Goal: Task Accomplishment & Management: Use online tool/utility

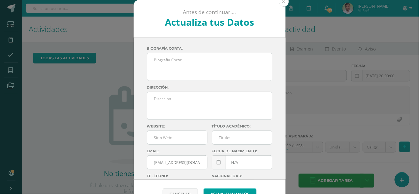
click at [283, 1] on button at bounding box center [284, 2] width 10 height 10
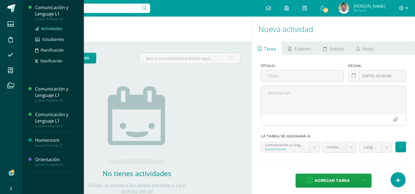
click at [48, 28] on span "Actividades" at bounding box center [51, 28] width 21 height 5
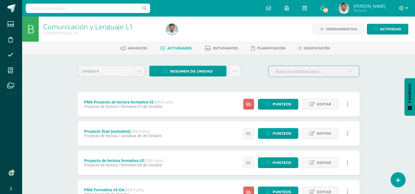
click at [312, 73] on input "text" at bounding box center [314, 71] width 90 height 11
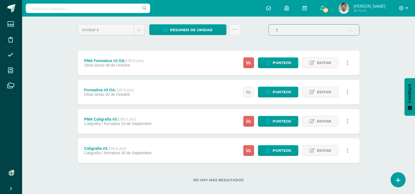
scroll to position [47, 0]
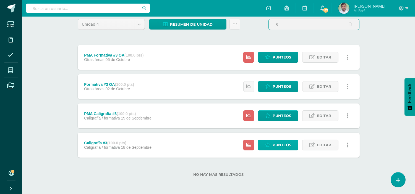
type input "3"
click at [281, 148] on span "Punteos" at bounding box center [281, 145] width 19 height 10
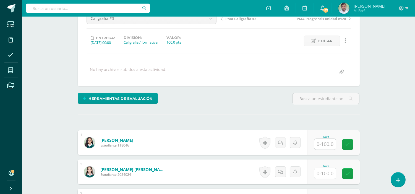
scroll to position [62, 0]
click at [319, 146] on input "text" at bounding box center [325, 144] width 22 height 11
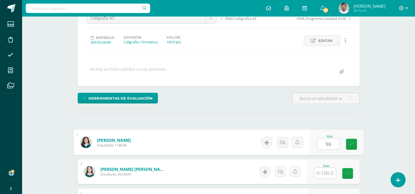
type input "96"
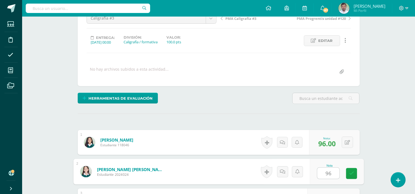
type input "96"
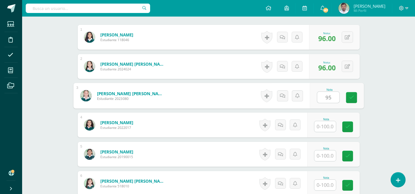
type input "95"
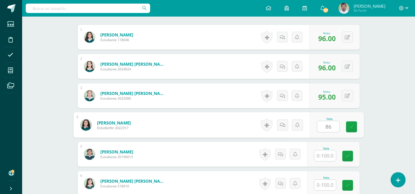
type input "86"
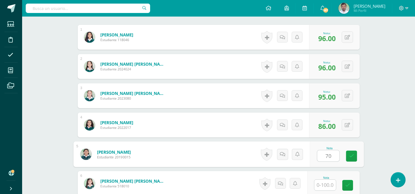
type input "70"
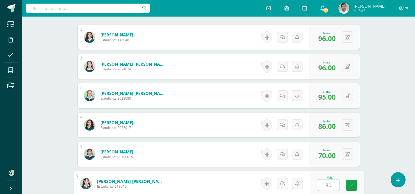
type input "80"
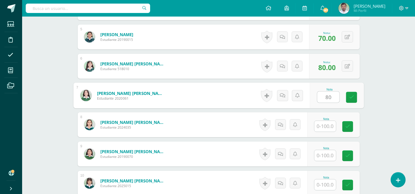
type input "80"
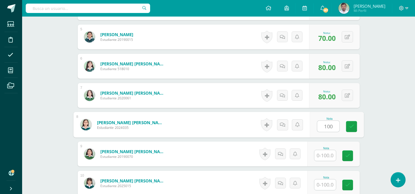
type input "100"
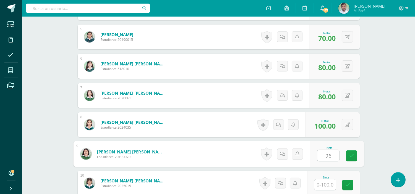
type input "96"
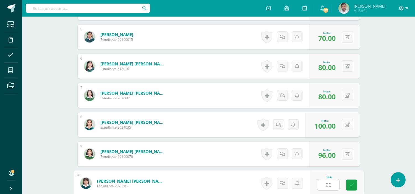
type input "90"
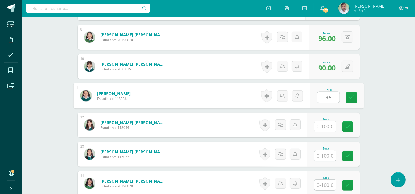
type input "96"
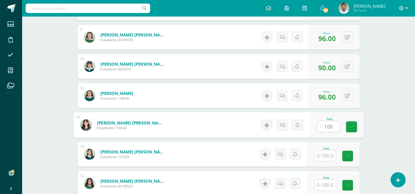
type input "100"
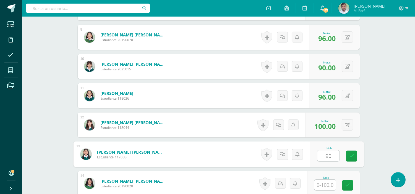
type input "90"
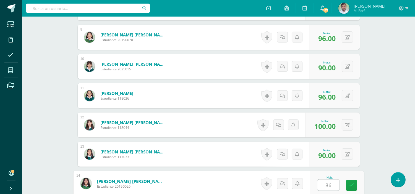
type input "86"
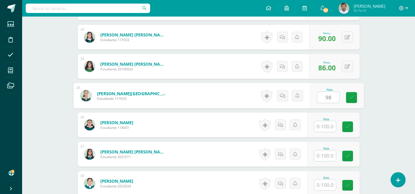
type input "98"
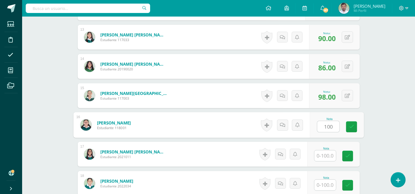
type input "100"
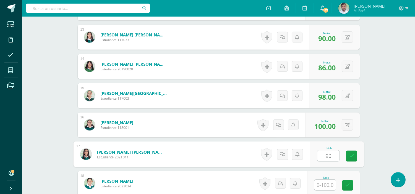
type input "96"
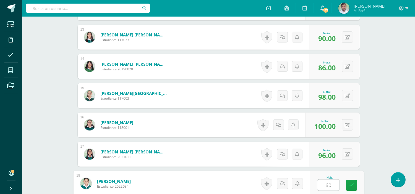
type input "60"
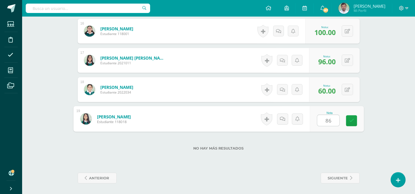
type input "86"
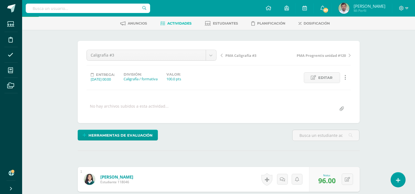
scroll to position [0, 0]
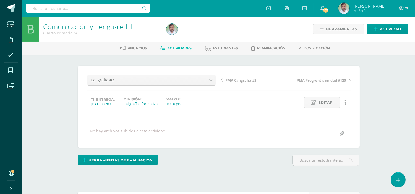
click at [180, 50] on link "Actividades" at bounding box center [176, 48] width 31 height 9
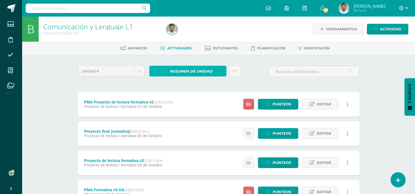
click at [185, 68] on span "Resumen de unidad" at bounding box center [191, 71] width 43 height 10
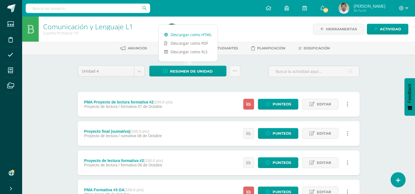
click at [185, 32] on link "Descargar como HTML" at bounding box center [188, 34] width 59 height 9
click at [236, 67] on link at bounding box center [234, 71] width 11 height 11
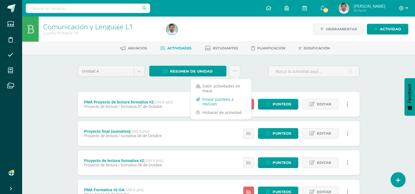
click at [219, 100] on link "Enviar punteos a revision" at bounding box center [220, 101] width 61 height 13
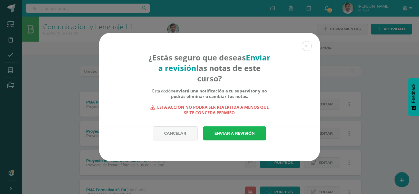
click at [225, 137] on link "Enviar a revisión" at bounding box center [234, 134] width 63 height 14
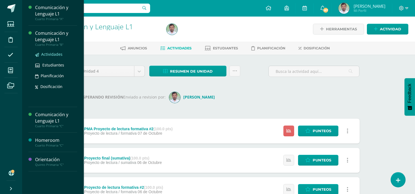
click at [47, 54] on span "Actividades" at bounding box center [51, 54] width 21 height 5
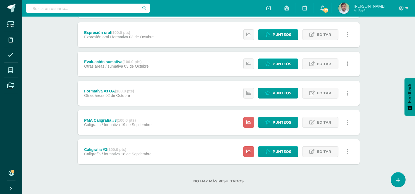
scroll to position [216, 0]
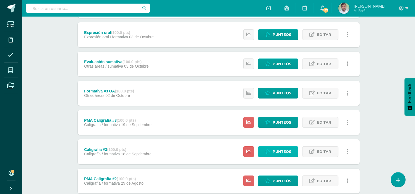
click at [274, 150] on span "Punteos" at bounding box center [281, 152] width 19 height 10
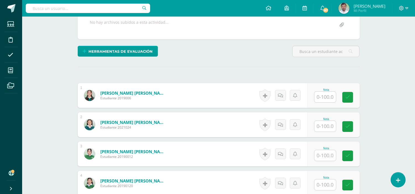
scroll to position [109, 0]
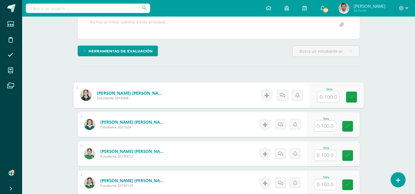
click at [328, 99] on input "text" at bounding box center [328, 96] width 22 height 11
type input "96"
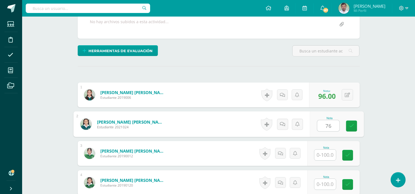
type input "76"
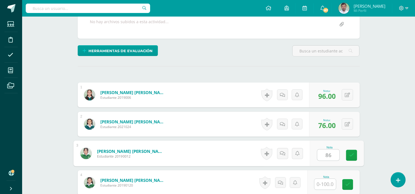
type input "86"
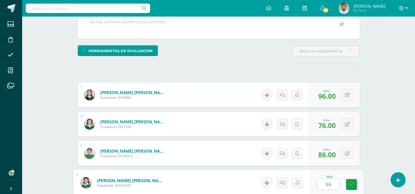
type input "96"
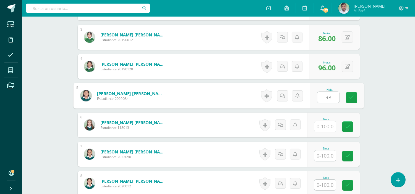
type input "98"
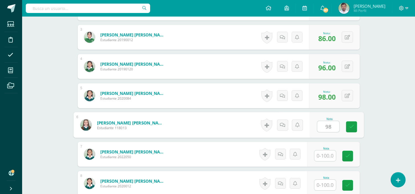
type input "98"
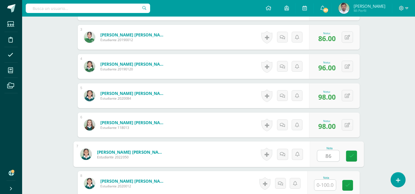
type input "86"
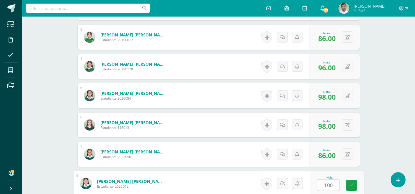
type input "100"
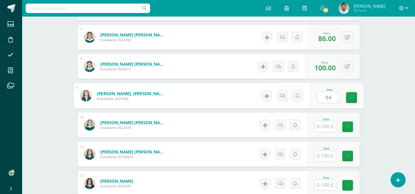
type input "94"
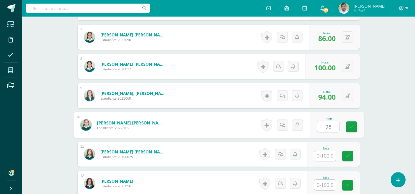
type input "98"
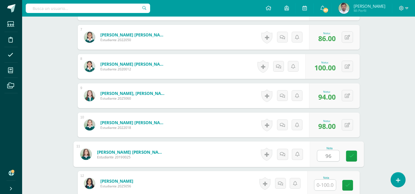
type input "96"
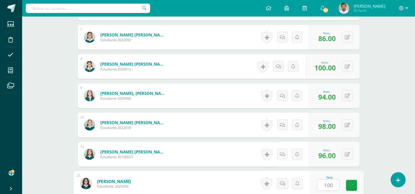
type input "100"
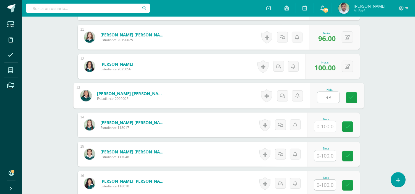
type input "98"
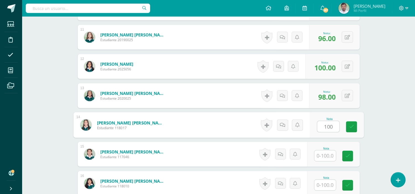
type input "100"
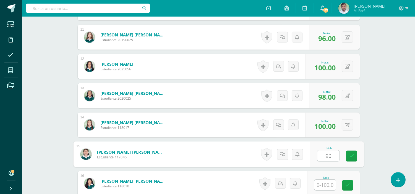
type input "96"
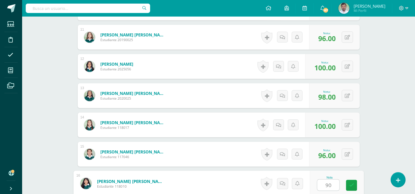
type input "90"
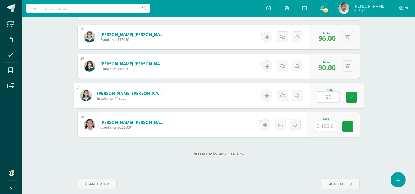
type input "90"
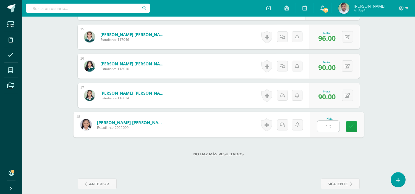
type input "100"
click at [353, 127] on icon at bounding box center [351, 126] width 5 height 5
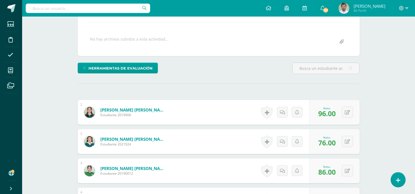
scroll to position [0, 0]
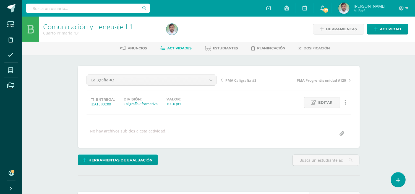
click at [185, 51] on link "Actividades" at bounding box center [176, 48] width 31 height 9
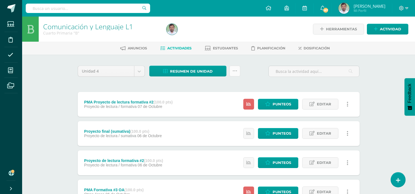
click at [233, 66] on link at bounding box center [234, 71] width 11 height 11
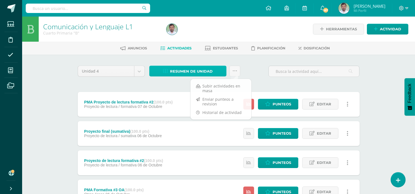
click at [194, 67] on span "Resumen de unidad" at bounding box center [191, 71] width 43 height 10
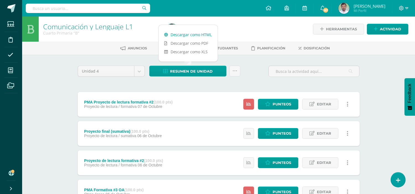
click at [185, 34] on link "Descargar como HTML" at bounding box center [188, 34] width 59 height 9
click at [233, 71] on icon at bounding box center [234, 71] width 5 height 5
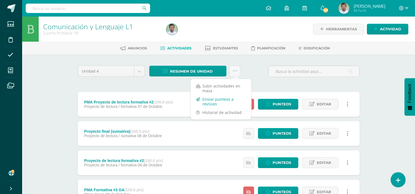
click at [209, 99] on link "Enviar punteos a revision" at bounding box center [220, 101] width 61 height 13
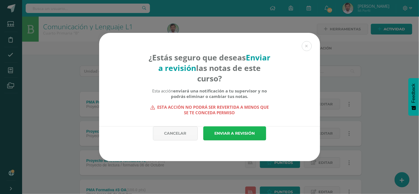
click at [234, 130] on link "Enviar a revisión" at bounding box center [234, 134] width 63 height 14
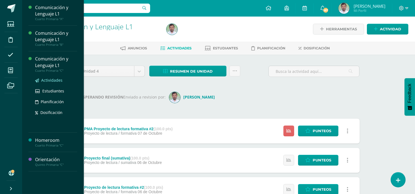
click at [48, 79] on span "Actividades" at bounding box center [51, 80] width 21 height 5
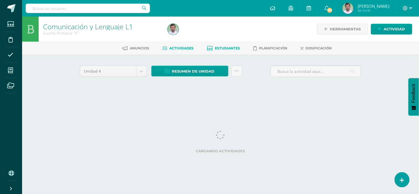
click at [219, 50] on span "Estudiantes" at bounding box center [227, 48] width 25 height 4
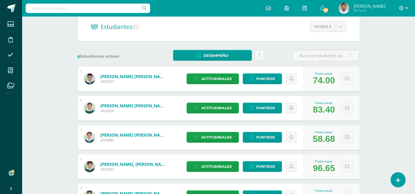
scroll to position [56, 0]
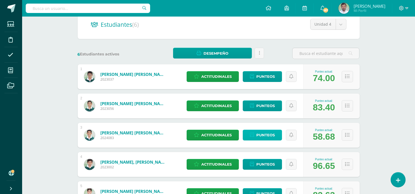
click at [253, 136] on icon at bounding box center [252, 135] width 4 height 5
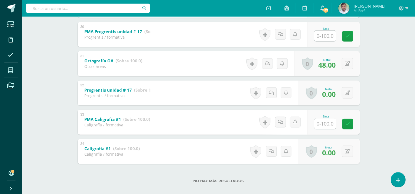
scroll to position [971, 0]
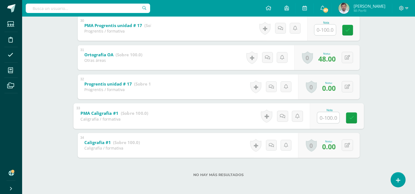
click at [328, 120] on input "text" at bounding box center [328, 117] width 22 height 11
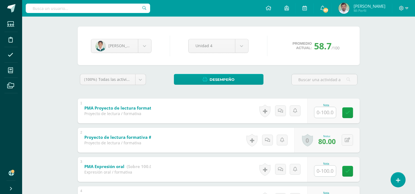
scroll to position [0, 0]
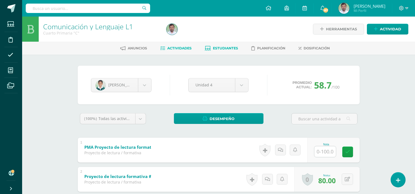
click at [173, 51] on link "Actividades" at bounding box center [176, 48] width 31 height 9
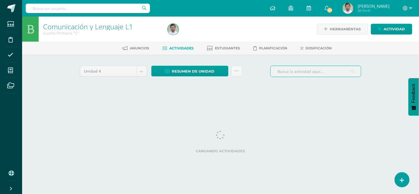
click at [294, 73] on input "text" at bounding box center [316, 71] width 90 height 11
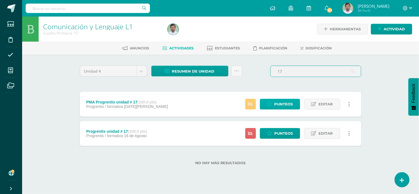
type input "17"
click at [272, 103] on icon at bounding box center [269, 104] width 5 height 5
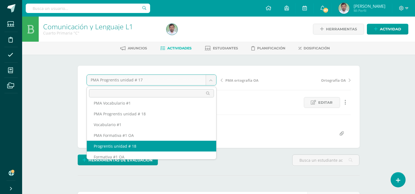
scroll to position [235, 0]
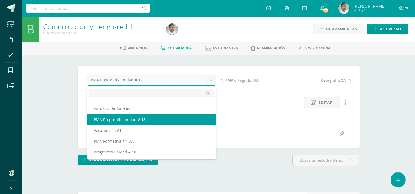
select select "/dashboard/teacher/grade-activity/262281/"
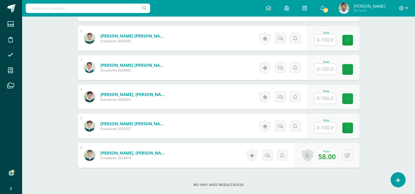
scroll to position [196, 0]
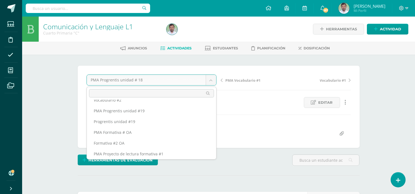
scroll to position [147, 0]
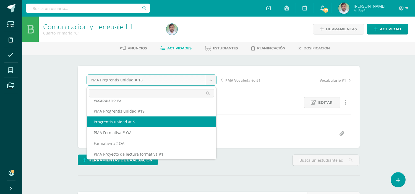
select select "/dashboard/teacher/grade-activity/262688/"
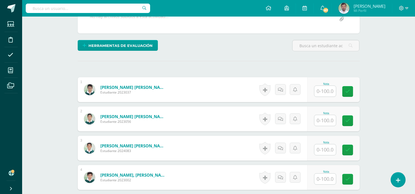
scroll to position [128, 0]
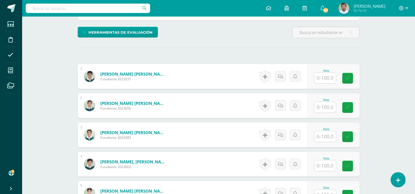
click at [319, 79] on input "text" at bounding box center [325, 78] width 22 height 11
type input "66"
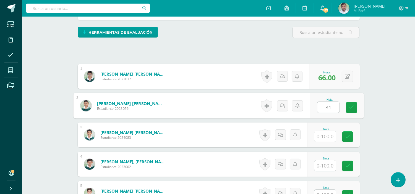
type input "81"
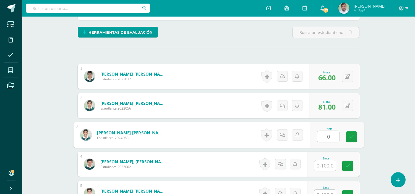
type input "0"
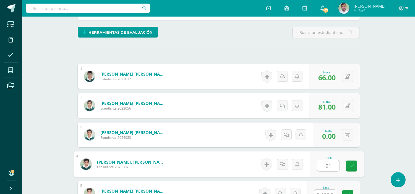
type input "91"
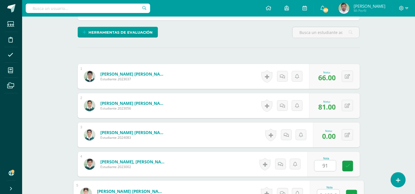
scroll to position [134, 0]
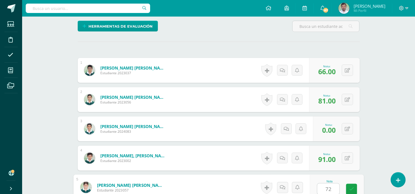
type input "72"
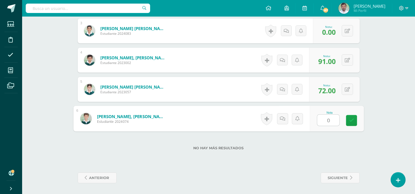
type input "0"
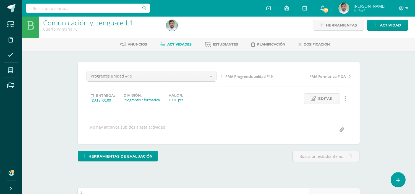
scroll to position [0, 0]
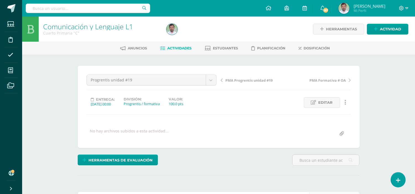
click at [230, 79] on span "PMA Progrentis unidad #19" at bounding box center [248, 80] width 47 height 5
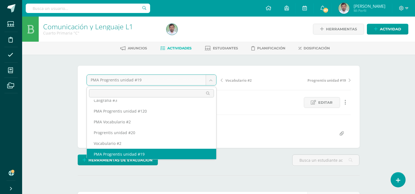
scroll to position [99, 0]
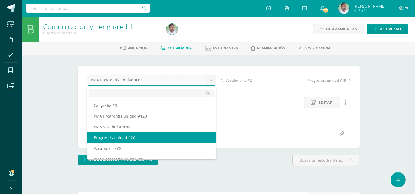
select select "/dashboard/teacher/grade-activity/262694/"
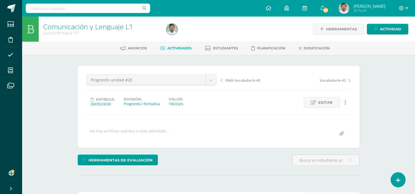
scroll to position [106, 0]
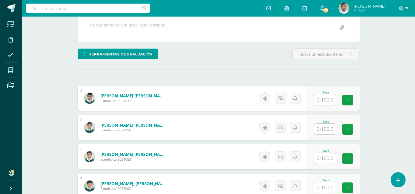
click at [323, 100] on input "text" at bounding box center [325, 99] width 22 height 11
type input "74"
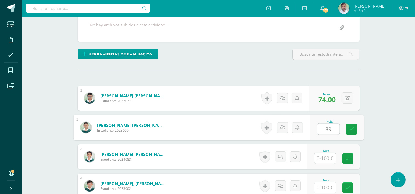
type input "89"
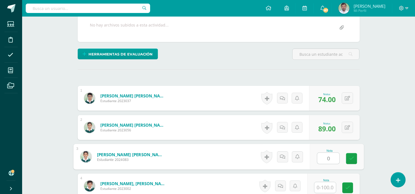
type input "0"
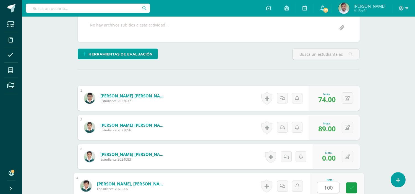
type input "100"
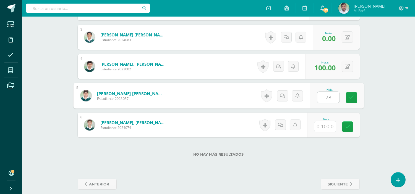
type input "78"
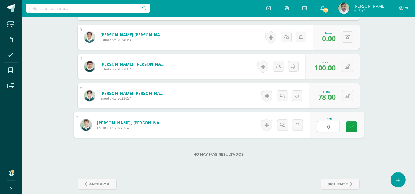
type input "0"
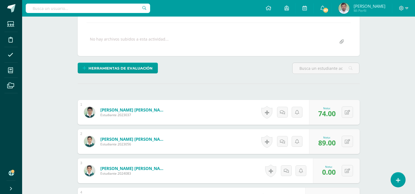
scroll to position [0, 0]
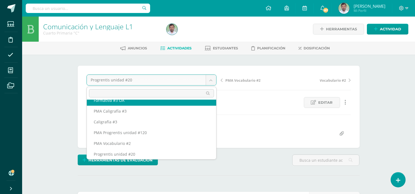
scroll to position [78, 0]
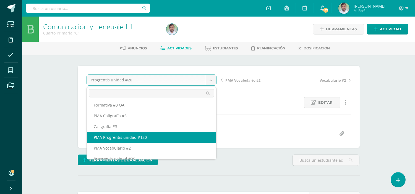
select select "/dashboard/teacher/grade-activity/262697/"
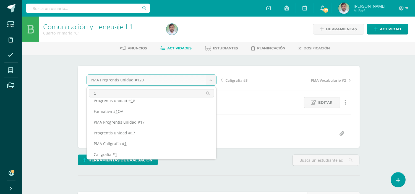
scroll to position [106, 0]
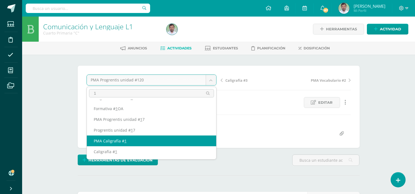
type input "1"
select select "/dashboard/teacher/grade-activity/262016/"
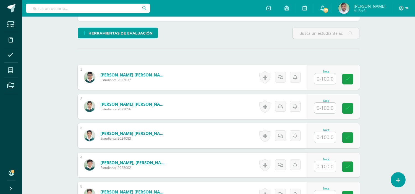
scroll to position [127, 0]
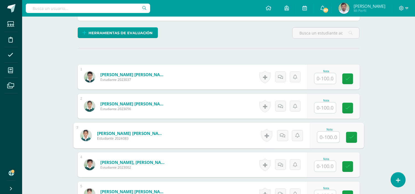
click at [328, 134] on input "text" at bounding box center [328, 137] width 22 height 11
type input "60"
click at [350, 137] on icon at bounding box center [351, 137] width 5 height 5
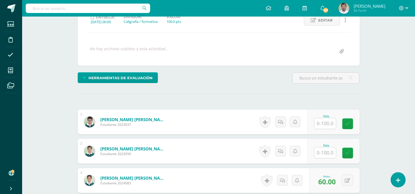
scroll to position [0, 0]
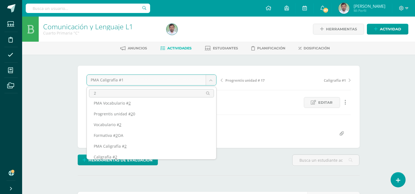
scroll to position [42, 0]
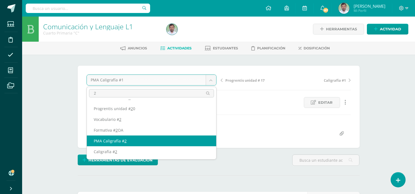
type input "2"
select select "/dashboard/teacher/grade-activity/262022/"
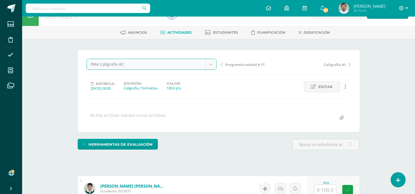
scroll to position [0, 0]
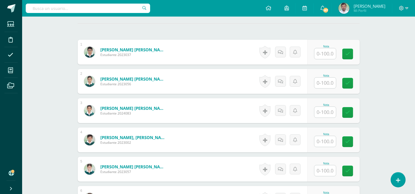
scroll to position [152, 0]
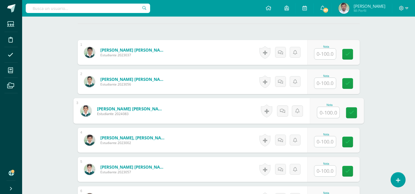
click at [330, 112] on input "text" at bounding box center [328, 112] width 22 height 11
type input "75"
click at [350, 112] on icon at bounding box center [351, 113] width 5 height 5
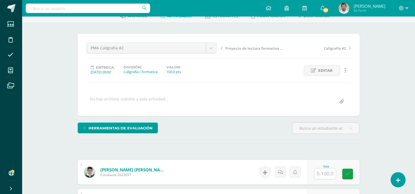
scroll to position [0, 0]
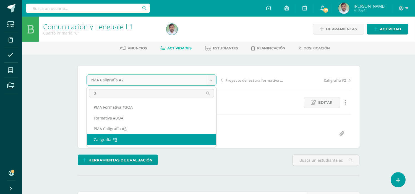
type input "3"
select select "/dashboard/teacher/grade-activity/262025/"
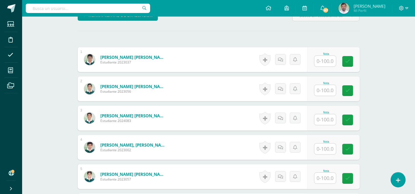
scroll to position [151, 0]
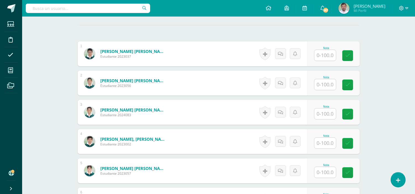
click at [324, 54] on input "text" at bounding box center [325, 55] width 22 height 11
type input "65"
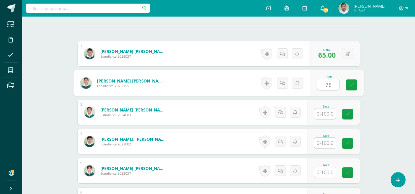
type input "75"
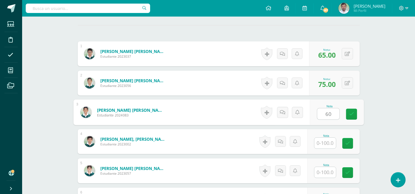
type input "60"
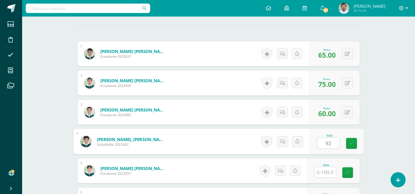
type input "92"
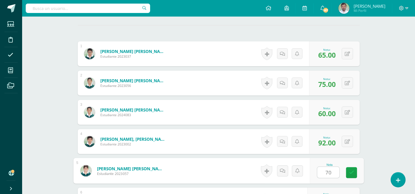
type input "70"
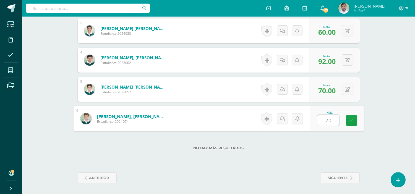
type input "70"
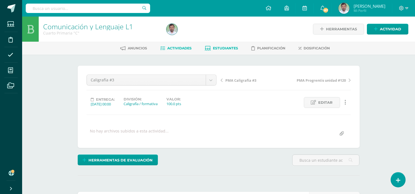
click at [224, 47] on span "Estudiantes" at bounding box center [225, 48] width 25 height 4
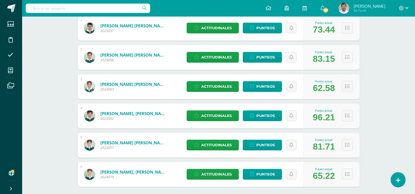
scroll to position [133, 0]
